Goal: Information Seeking & Learning: Learn about a topic

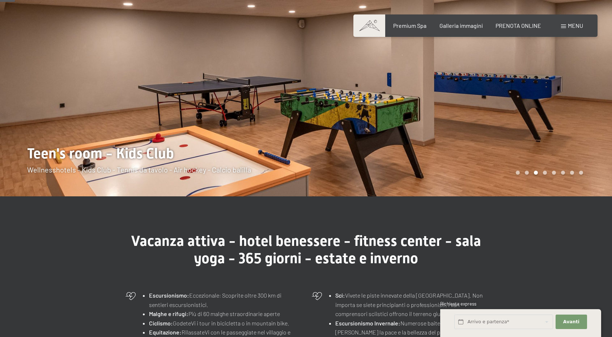
scroll to position [60, 0]
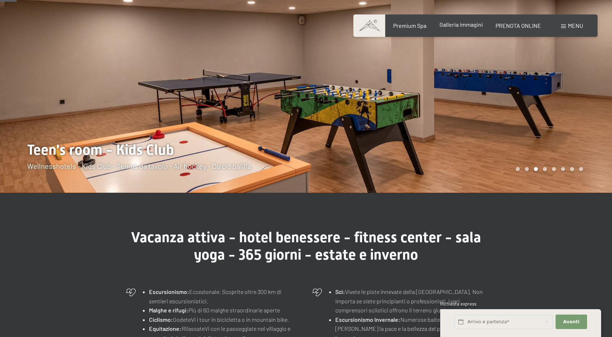
click at [460, 25] on span "Galleria immagini" at bounding box center [461, 24] width 43 height 7
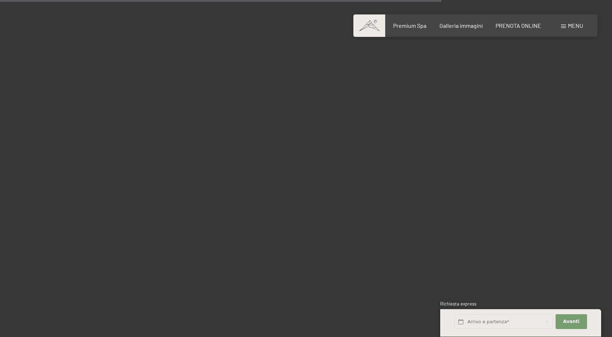
scroll to position [6284, 0]
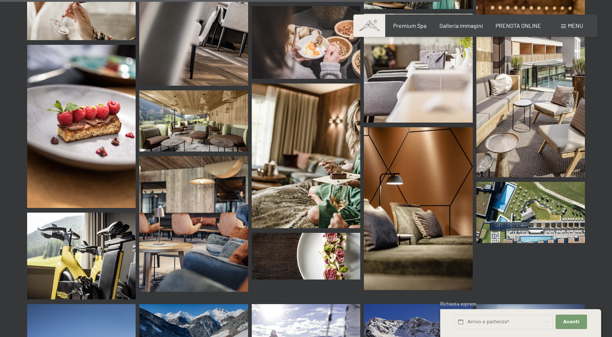
click at [98, 231] on img at bounding box center [81, 256] width 109 height 87
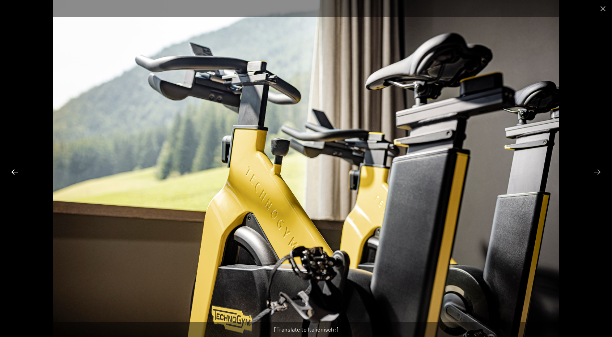
click at [14, 174] on button "Previous slide" at bounding box center [14, 172] width 15 height 14
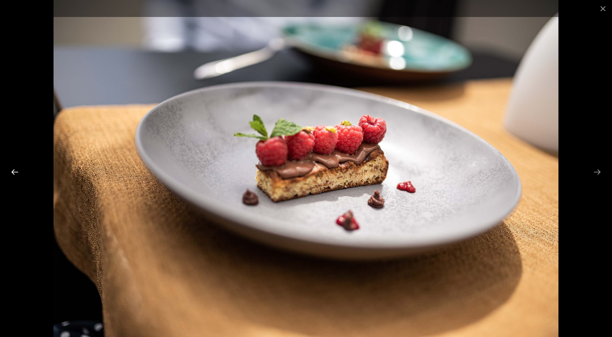
click at [14, 174] on button "Previous slide" at bounding box center [14, 172] width 15 height 14
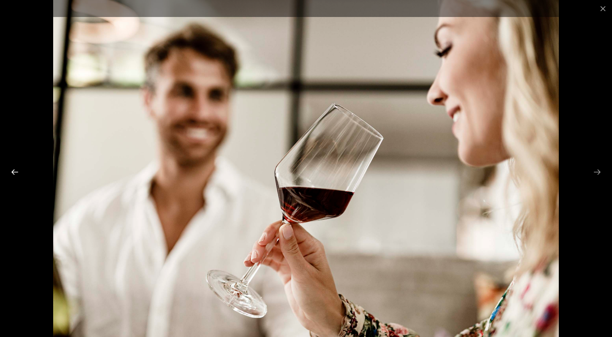
click at [14, 174] on button "Previous slide" at bounding box center [14, 172] width 15 height 14
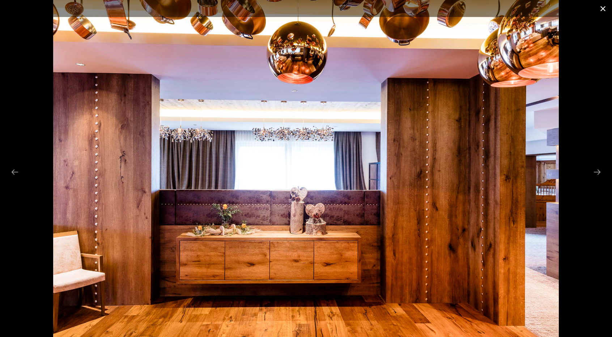
click at [606, 8] on button "Close gallery" at bounding box center [603, 8] width 18 height 17
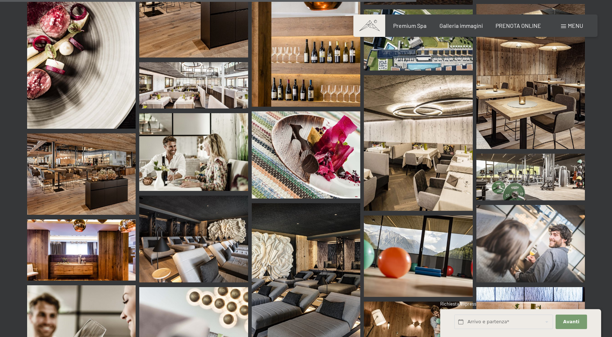
scroll to position [5926, 0]
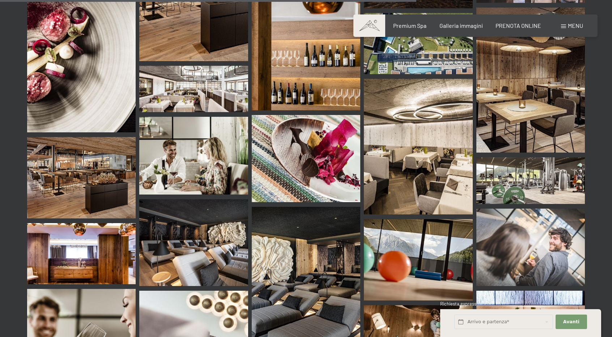
click at [503, 157] on img at bounding box center [531, 180] width 109 height 47
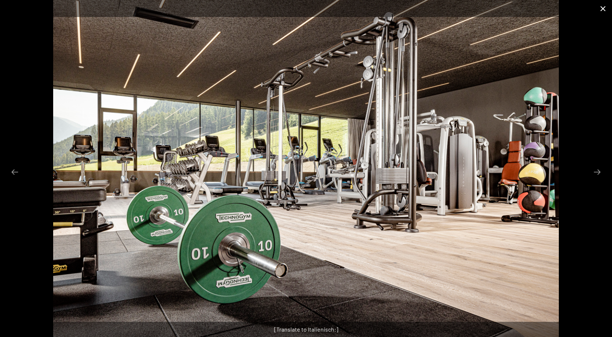
click at [605, 8] on button "Close gallery" at bounding box center [603, 8] width 18 height 17
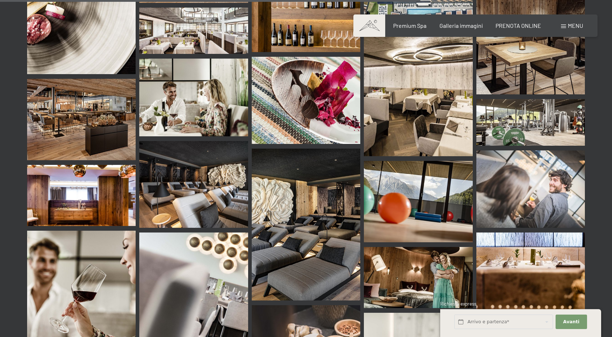
scroll to position [5985, 0]
click at [438, 172] on img at bounding box center [418, 201] width 109 height 81
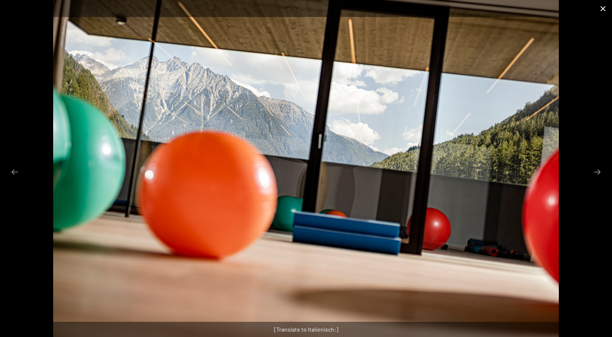
click at [602, 8] on button "Close gallery" at bounding box center [603, 8] width 18 height 17
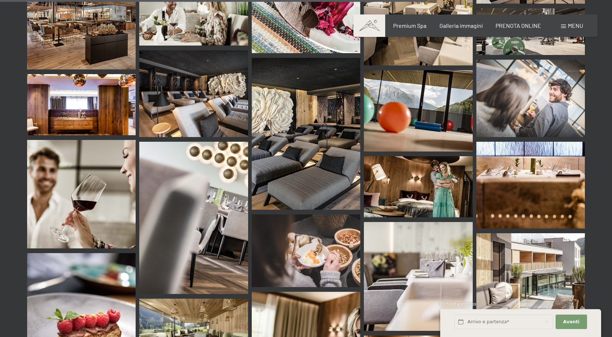
scroll to position [6097, 0]
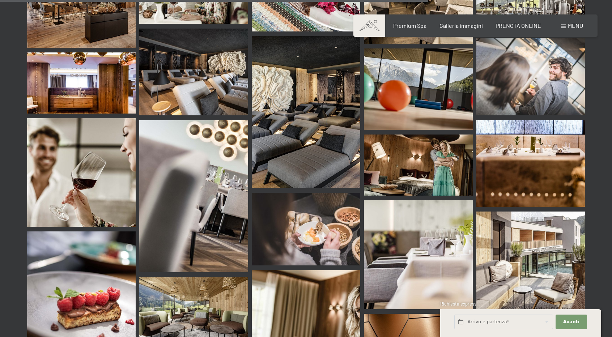
click at [318, 83] on img at bounding box center [306, 112] width 109 height 152
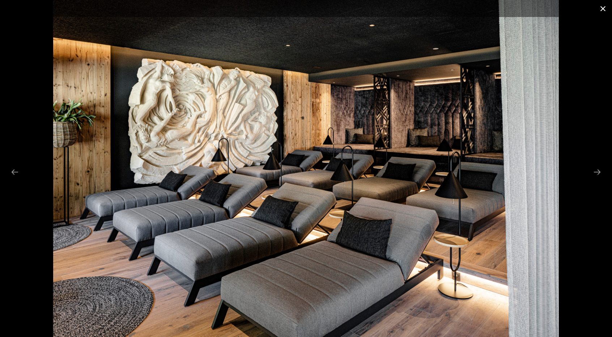
click at [605, 8] on button "Close gallery" at bounding box center [603, 8] width 18 height 17
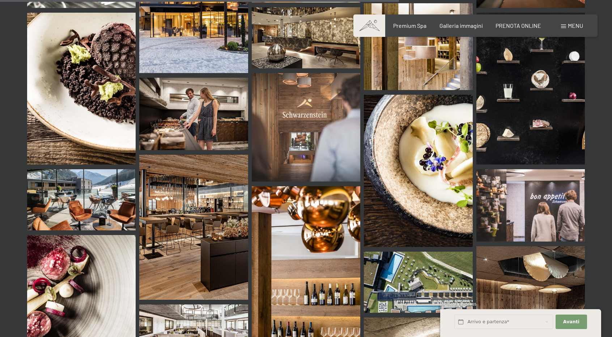
scroll to position [5677, 0]
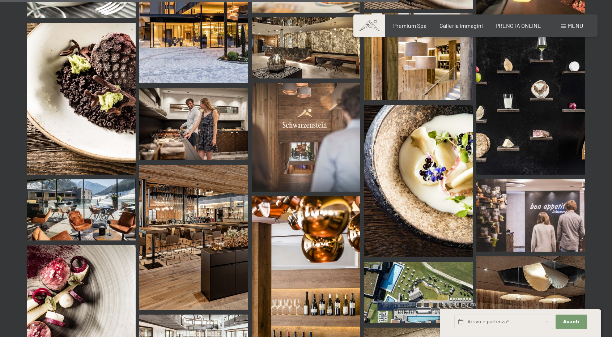
click at [93, 186] on img at bounding box center [81, 210] width 109 height 61
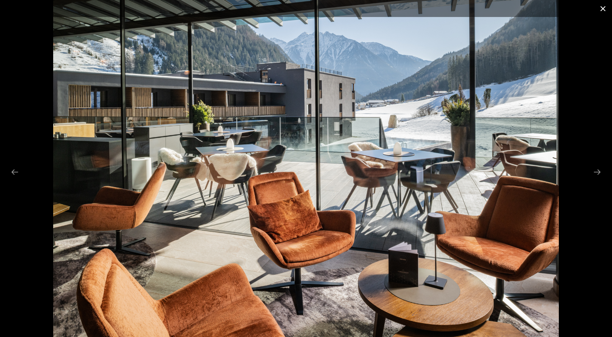
click at [604, 7] on button "Close gallery" at bounding box center [603, 8] width 18 height 17
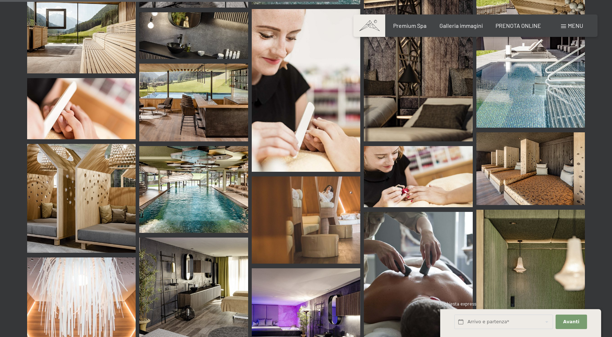
scroll to position [4818, 0]
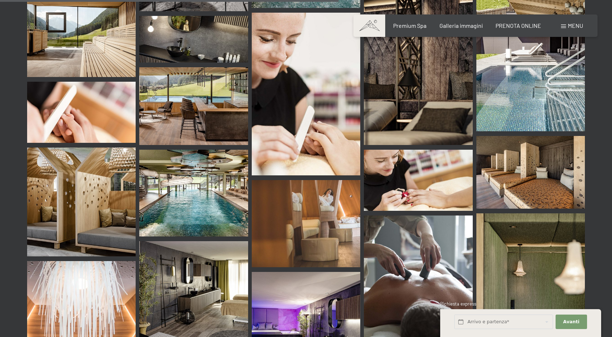
click at [194, 155] on img at bounding box center [193, 193] width 109 height 87
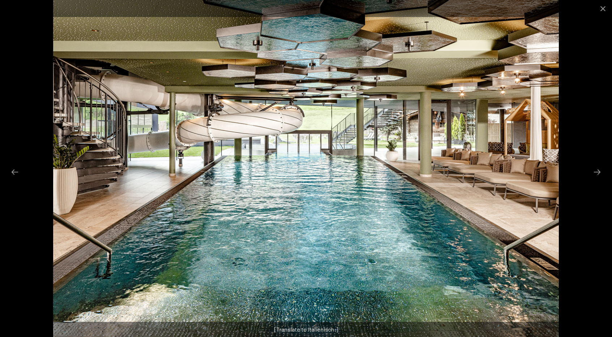
click at [294, 161] on img at bounding box center [306, 168] width 506 height 337
click at [604, 10] on button "Close gallery" at bounding box center [603, 8] width 18 height 17
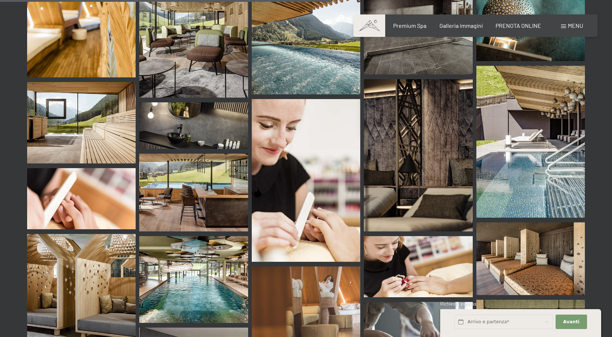
scroll to position [4732, 0]
click at [509, 131] on img at bounding box center [531, 142] width 109 height 152
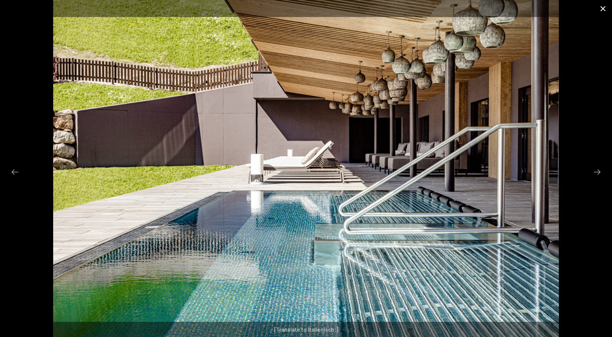
click at [605, 10] on button "Close gallery" at bounding box center [603, 8] width 18 height 17
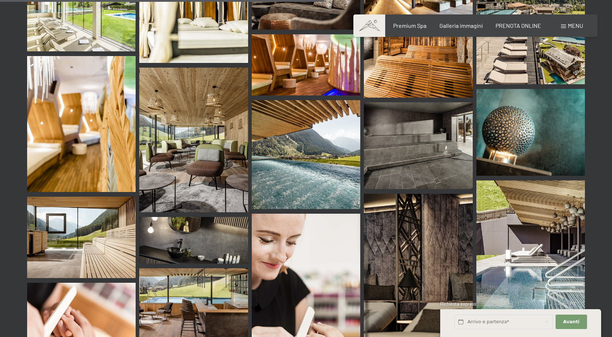
scroll to position [4617, 0]
click at [93, 223] on img at bounding box center [81, 237] width 109 height 81
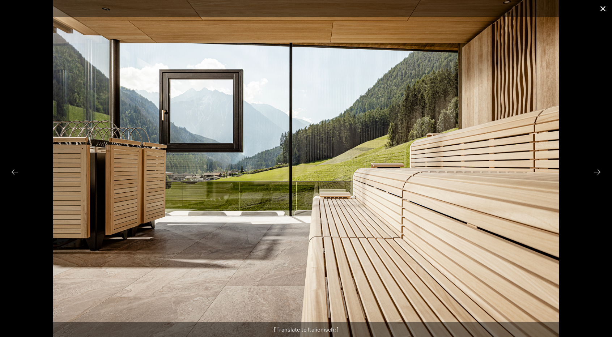
click at [606, 5] on button "Close gallery" at bounding box center [603, 8] width 18 height 17
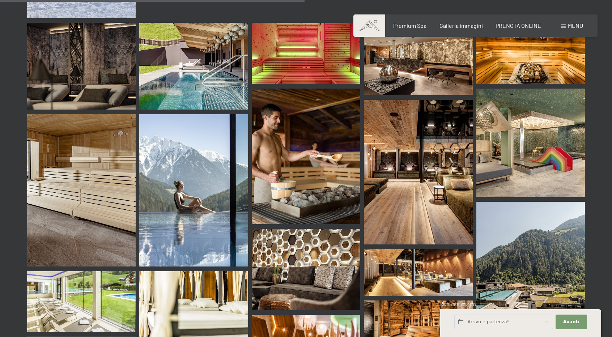
scroll to position [4335, 0]
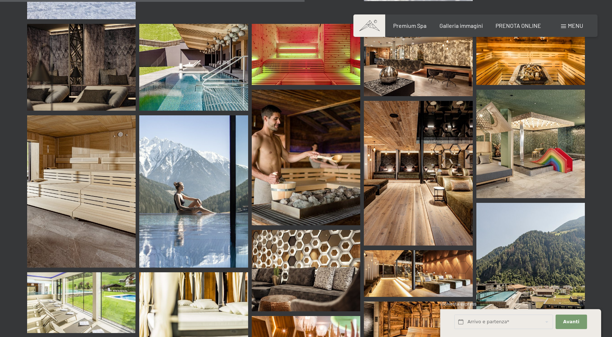
click at [216, 166] on img at bounding box center [193, 191] width 109 height 152
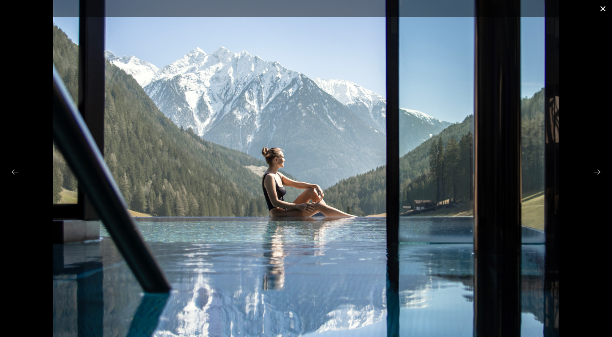
click at [604, 9] on button "Close gallery" at bounding box center [603, 8] width 18 height 17
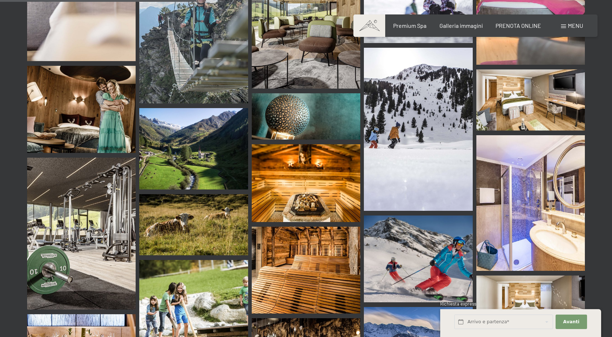
scroll to position [2794, 0]
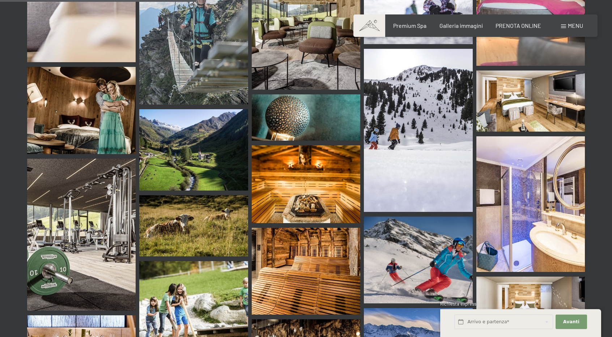
click at [84, 185] on img at bounding box center [81, 235] width 109 height 152
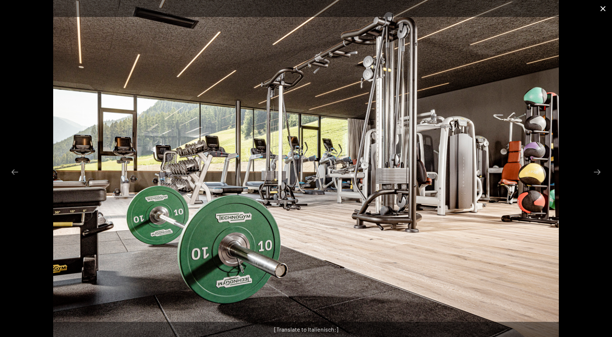
click at [604, 8] on button "Close gallery" at bounding box center [603, 8] width 18 height 17
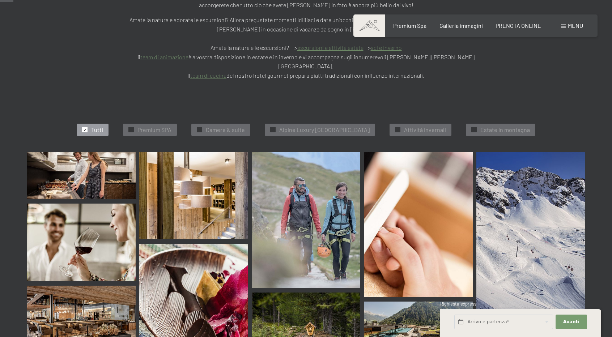
scroll to position [189, 0]
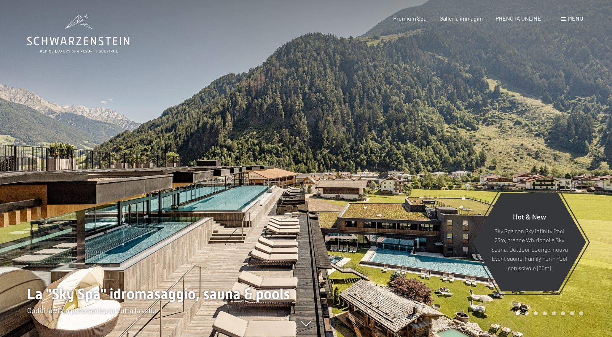
click at [452, 18] on span "Galleria immagini" at bounding box center [461, 18] width 43 height 7
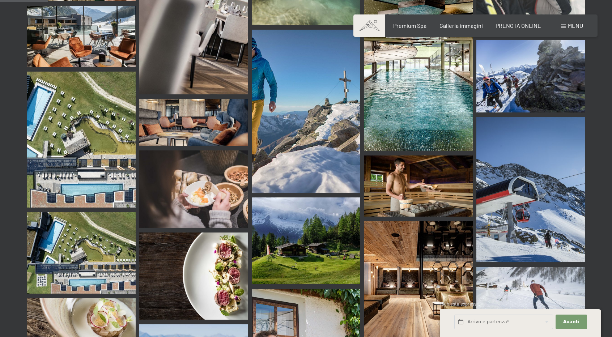
scroll to position [724, 0]
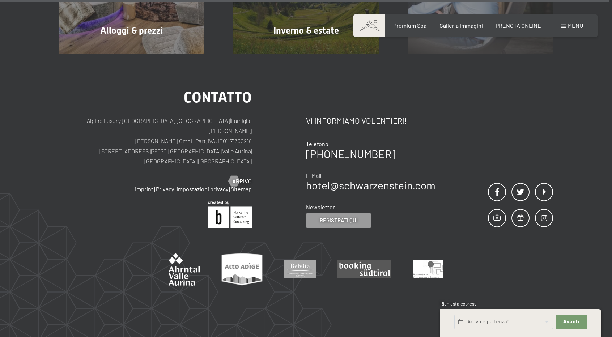
scroll to position [3950, 0]
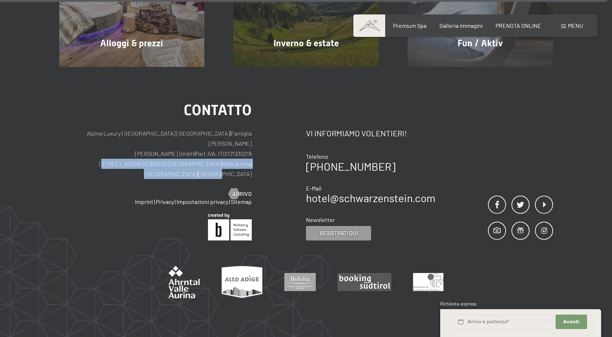
drag, startPoint x: 97, startPoint y: 119, endPoint x: 251, endPoint y: 121, distance: 154.6
click at [251, 128] on p "Alpine Luxury [GEOGRAPHIC_DATA] SCHWARZENSTEIN | Famiglia Zimmerhofer [PERSON_N…" at bounding box center [155, 153] width 193 height 51
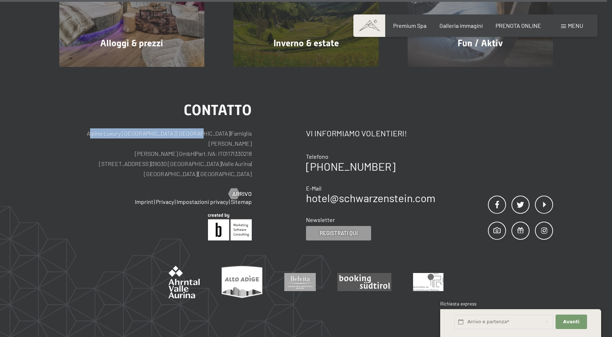
drag, startPoint x: 83, startPoint y: 102, endPoint x: 194, endPoint y: 99, distance: 111.5
click at [194, 128] on p "Alpine Luxury [GEOGRAPHIC_DATA] SCHWARZENSTEIN | Famiglia Zimmerhofer [PERSON_N…" at bounding box center [155, 153] width 193 height 51
copy p "Alpine Luxury [GEOGRAPHIC_DATA] [GEOGRAPHIC_DATA]"
